Goal: Information Seeking & Learning: Learn about a topic

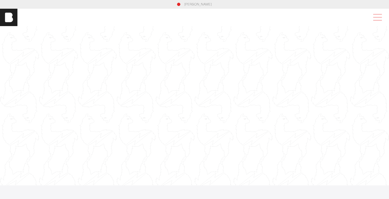
click at [376, 17] on span at bounding box center [376, 18] width 13 height 10
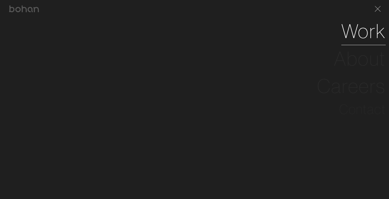
click at [355, 36] on link "Work" at bounding box center [363, 31] width 44 height 28
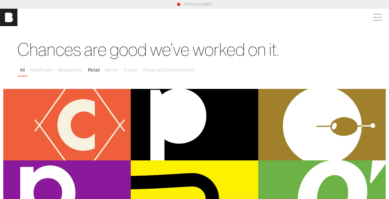
click at [95, 70] on button "Retail" at bounding box center [94, 70] width 17 height 11
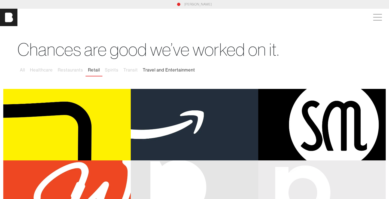
click at [150, 71] on button "Travel and Entertainment" at bounding box center [168, 70] width 57 height 11
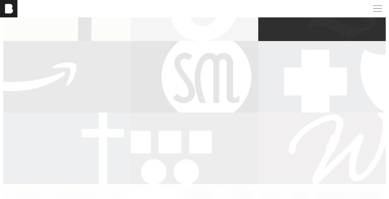
scroll to position [265, 0]
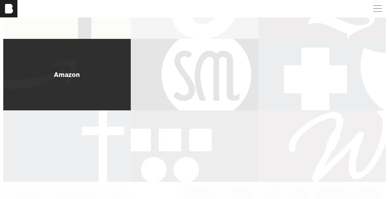
click at [106, 87] on div "Amazon" at bounding box center [67, 75] width 128 height 72
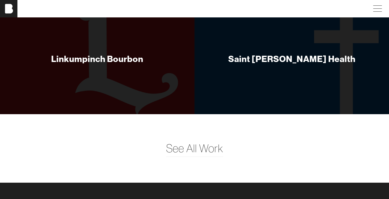
scroll to position [873, 0]
